Goal: Find specific page/section

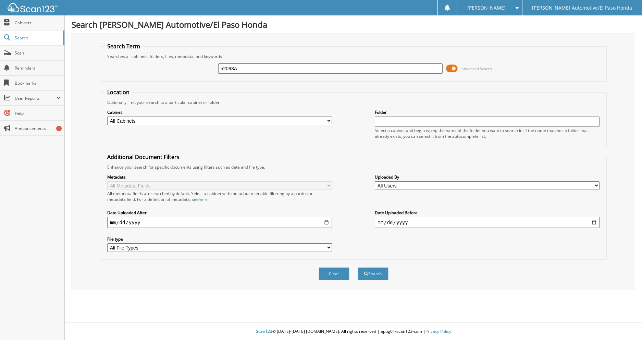
type input "52093A"
click at [357, 267] on button "Search" at bounding box center [372, 273] width 31 height 13
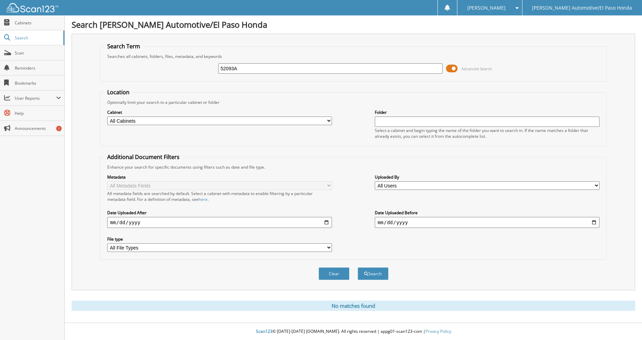
click at [271, 69] on input "52093A" at bounding box center [330, 68] width 224 height 10
click at [271, 68] on input "52093A" at bounding box center [330, 68] width 224 height 10
click at [277, 68] on input "52093A" at bounding box center [330, 68] width 224 height 10
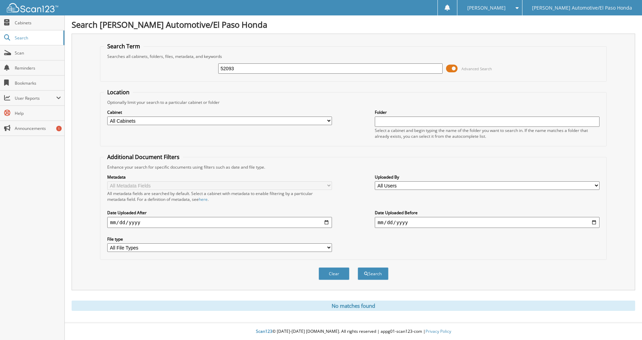
type input "52093"
click at [357, 267] on button "Search" at bounding box center [372, 273] width 31 height 13
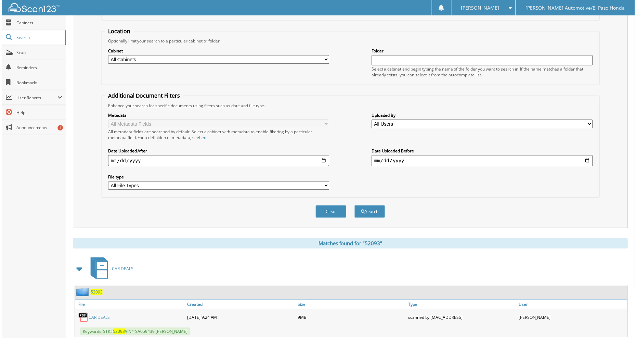
scroll to position [81, 0]
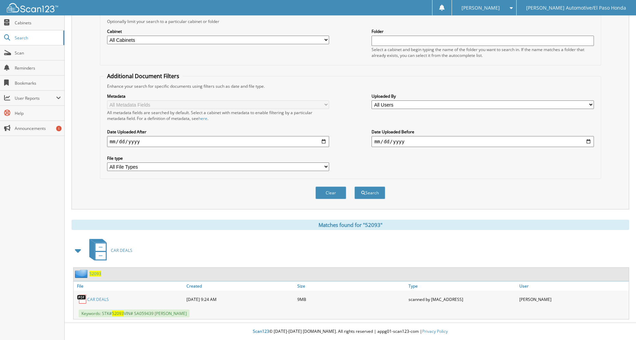
click at [101, 301] on link "CAR DEALS" at bounding box center [98, 299] width 22 height 6
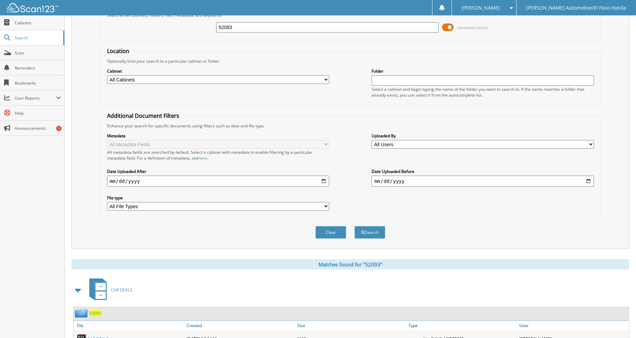
scroll to position [0, 0]
